Goal: Task Accomplishment & Management: Use online tool/utility

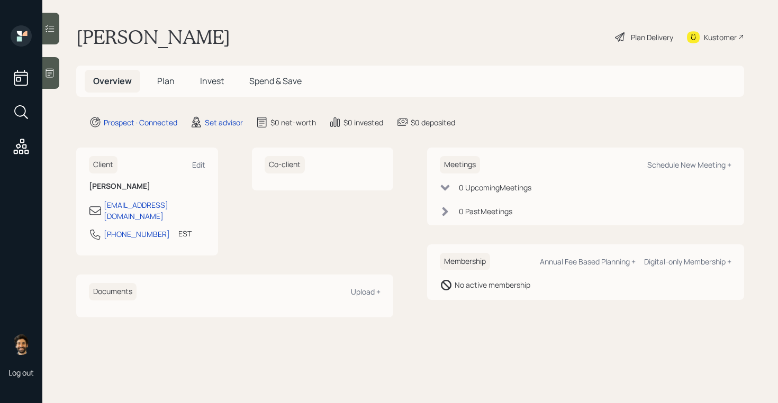
click at [648, 159] on div "Meetings Schedule New Meeting +" at bounding box center [586, 164] width 292 height 17
click at [659, 165] on div "Schedule New Meeting +" at bounding box center [689, 165] width 84 height 10
select select "round-[PERSON_NAME]"
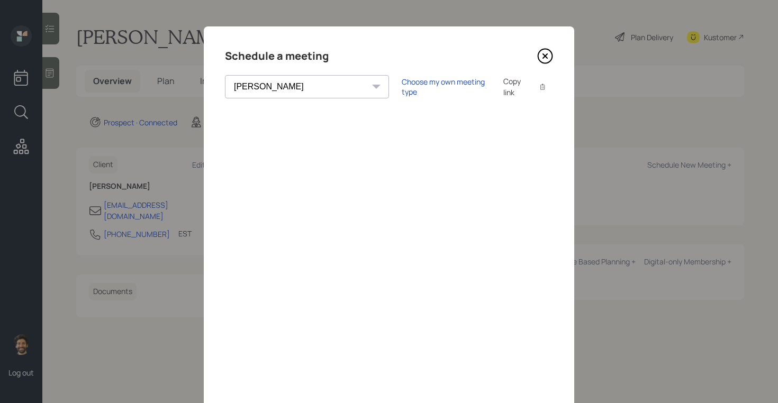
click at [327, 86] on div "[PERSON_NAME] [PERSON_NAME] [PERSON_NAME] [PERSON_NAME] [PERSON_NAME] [PERSON_N…" at bounding box center [389, 86] width 328 height 23
click at [402, 87] on div "Choose my own meeting type" at bounding box center [446, 87] width 89 height 20
